Goal: Task Accomplishment & Management: Manage account settings

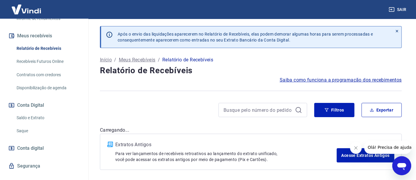
scroll to position [129, 0]
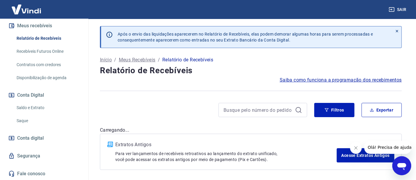
click at [34, 119] on link "Saque" at bounding box center [47, 121] width 67 height 12
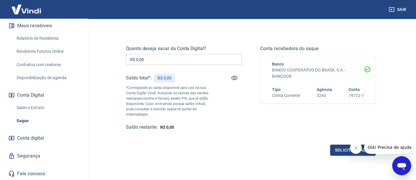
scroll to position [19, 0]
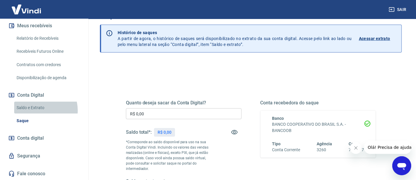
click at [38, 110] on link "Saldo e Extrato" at bounding box center [47, 108] width 67 height 12
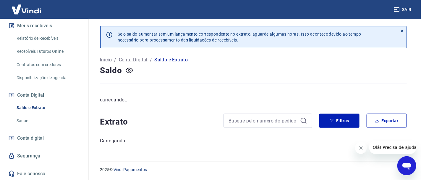
click at [361, 150] on button "Fechar mensagem da empresa" at bounding box center [361, 147] width 12 height 12
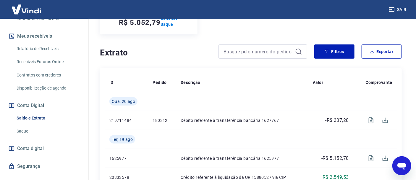
scroll to position [129, 0]
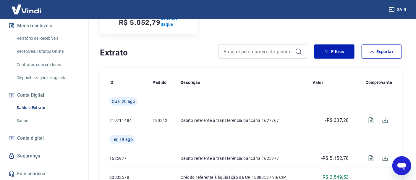
click at [35, 121] on link "Saque" at bounding box center [47, 121] width 67 height 12
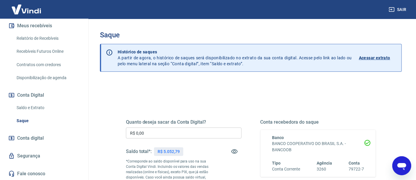
click at [381, 58] on p "Acessar extrato" at bounding box center [374, 58] width 31 height 6
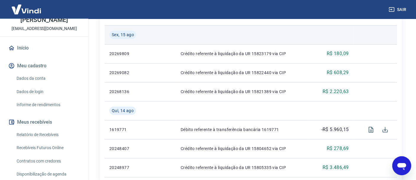
scroll to position [540, 0]
